Goal: Information Seeking & Learning: Understand process/instructions

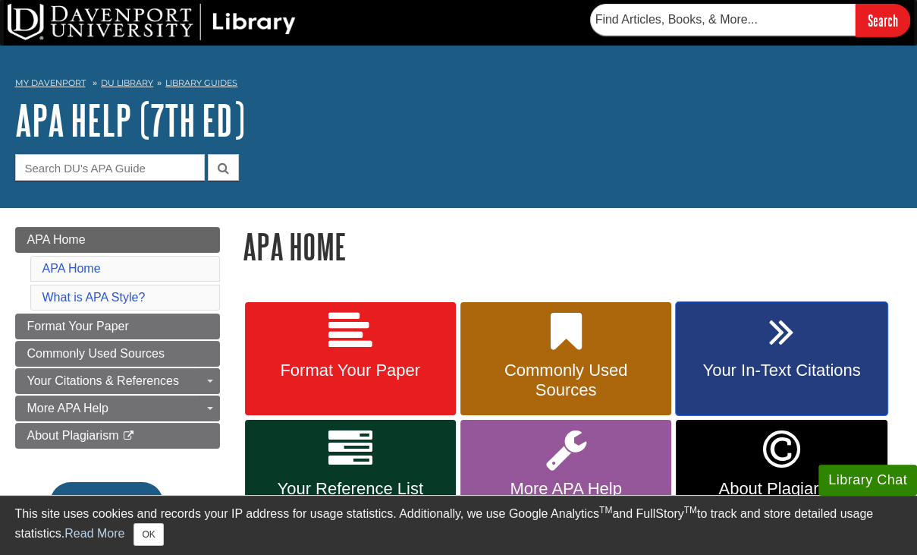
click at [770, 365] on span "Your In-Text Citations" at bounding box center [782, 370] width 188 height 20
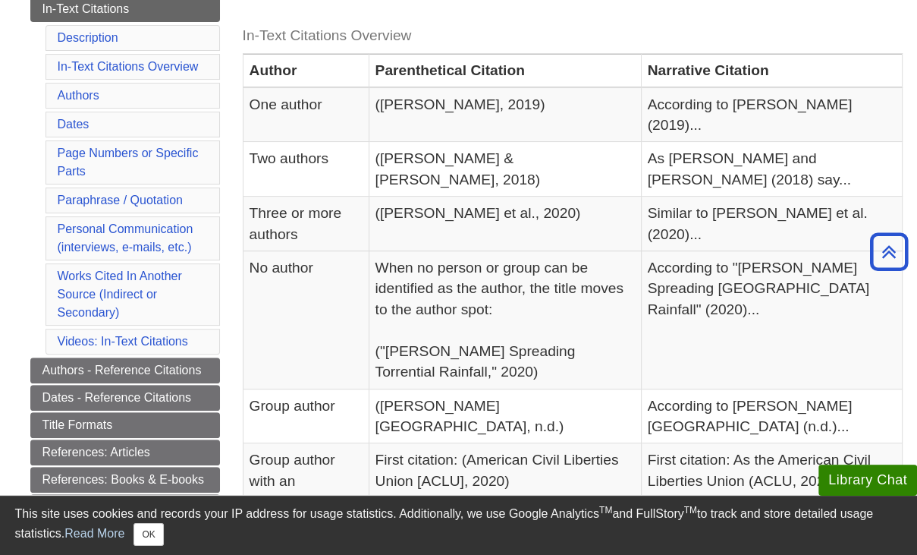
scroll to position [347, 0]
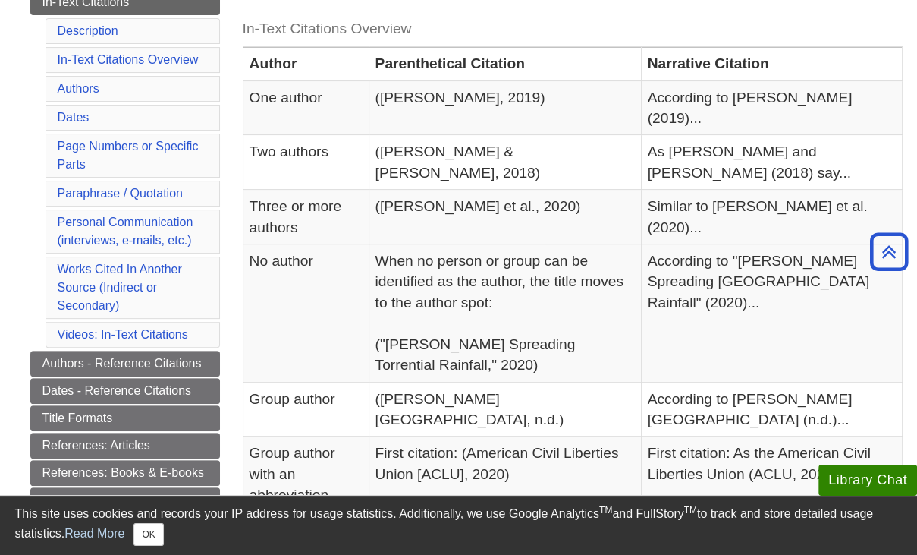
drag, startPoint x: 621, startPoint y: 33, endPoint x: 562, endPoint y: 26, distance: 58.8
click at [562, 26] on caption "In-Text Citations Overview" at bounding box center [573, 29] width 660 height 34
click at [513, 26] on caption "In-Text Citations Overview" at bounding box center [573, 29] width 660 height 34
click at [319, 266] on td "No author" at bounding box center [306, 313] width 126 height 138
